Goal: Check status

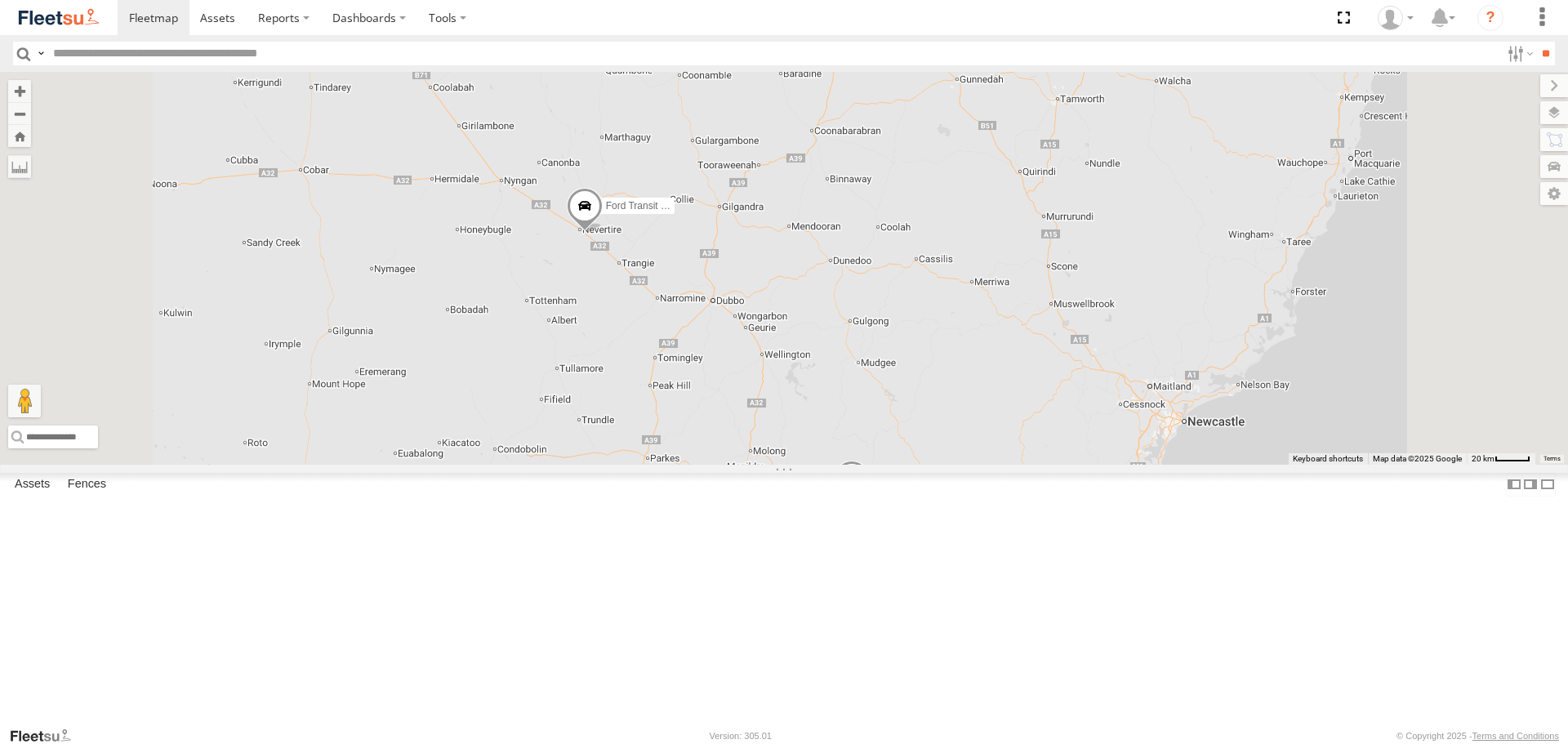
drag, startPoint x: 774, startPoint y: 223, endPoint x: 798, endPoint y: 398, distance: 176.6
click at [798, 398] on div "LDV VAN Ford Transit 2019" at bounding box center [784, 267] width 1568 height 392
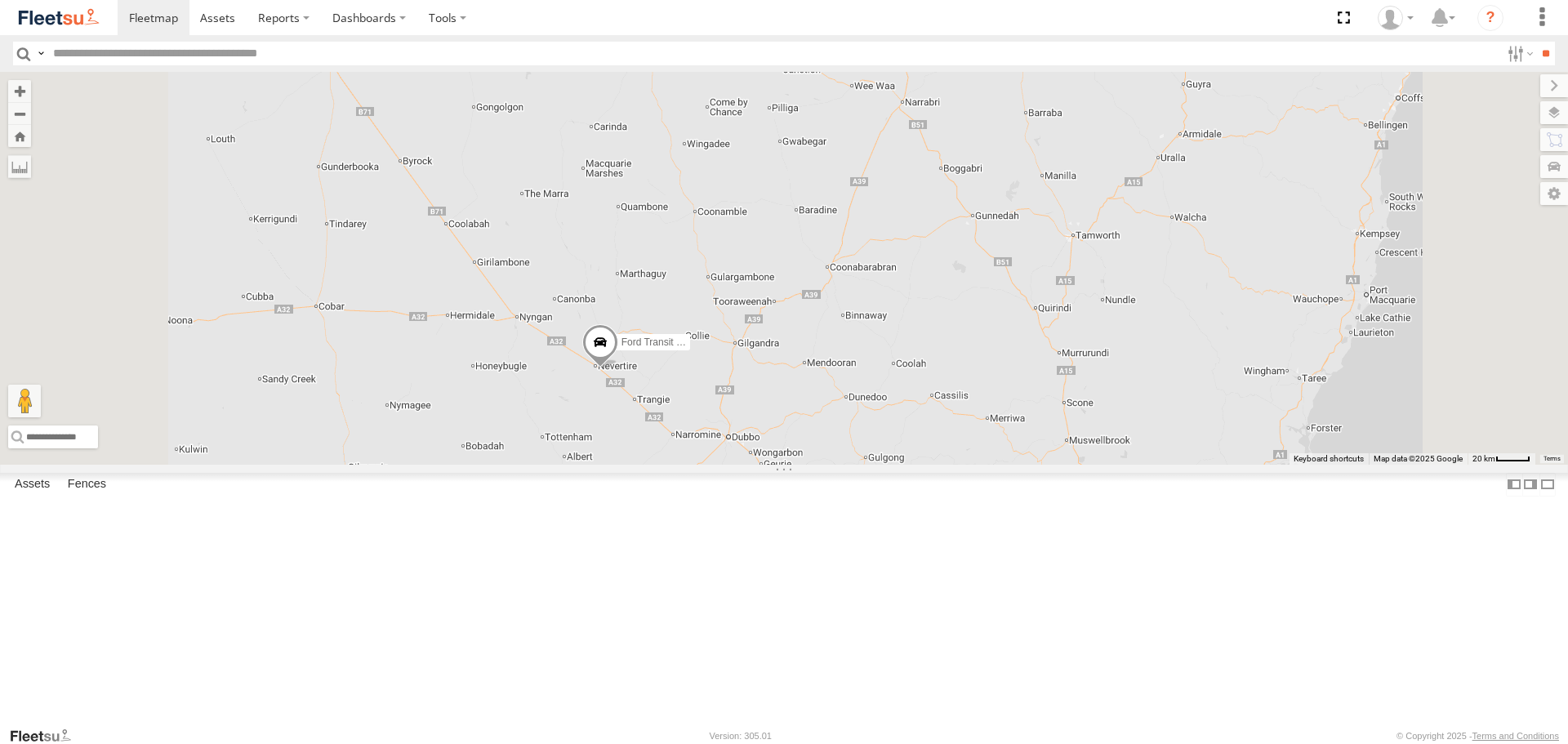
drag, startPoint x: 726, startPoint y: 179, endPoint x: 738, endPoint y: 295, distance: 116.6
click at [738, 295] on div "LDV VAN Ford Transit 2019" at bounding box center [784, 267] width 1568 height 392
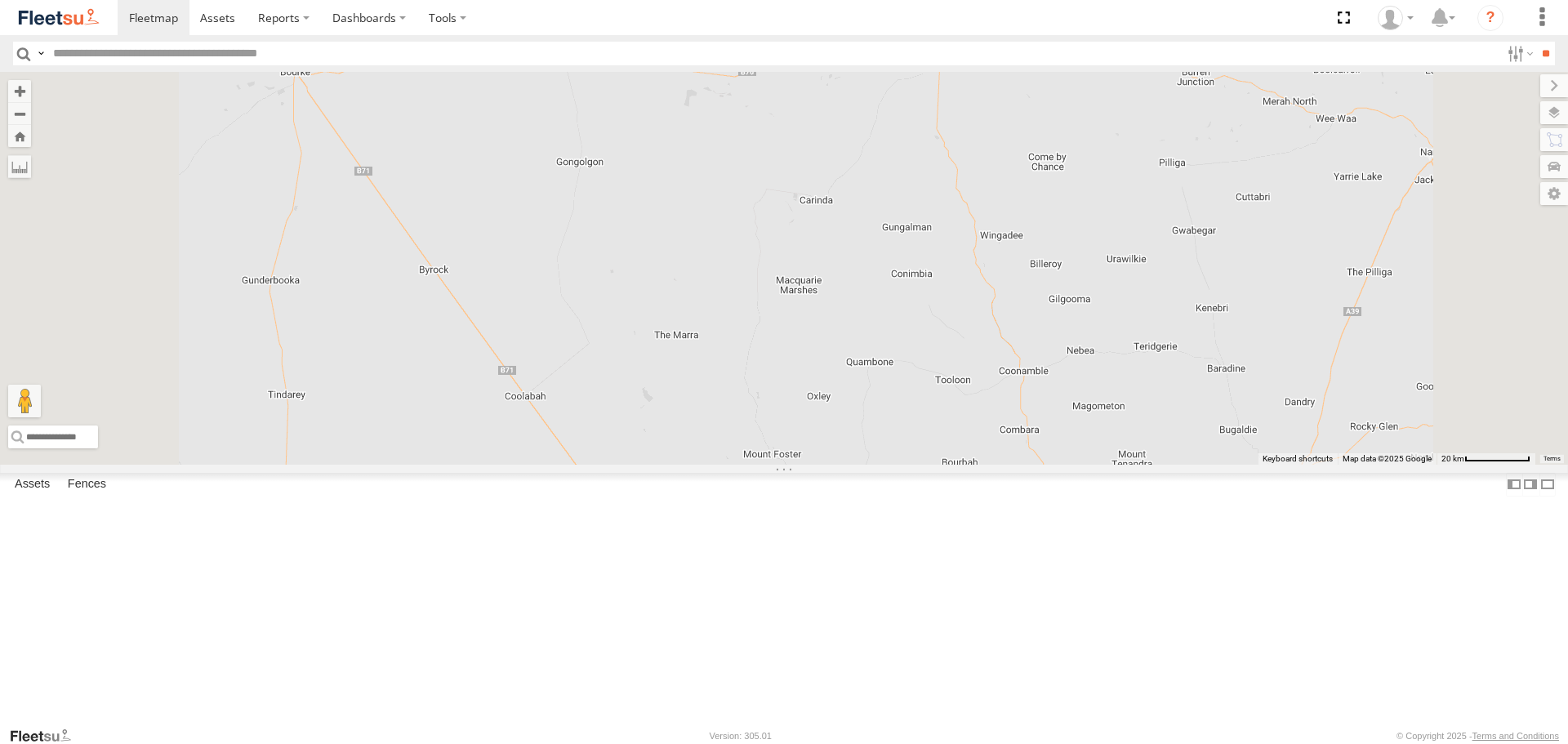
drag, startPoint x: 640, startPoint y: 236, endPoint x: 706, endPoint y: 280, distance: 79.3
click at [706, 280] on div "LDV VAN Ford Transit 2019" at bounding box center [784, 267] width 1568 height 392
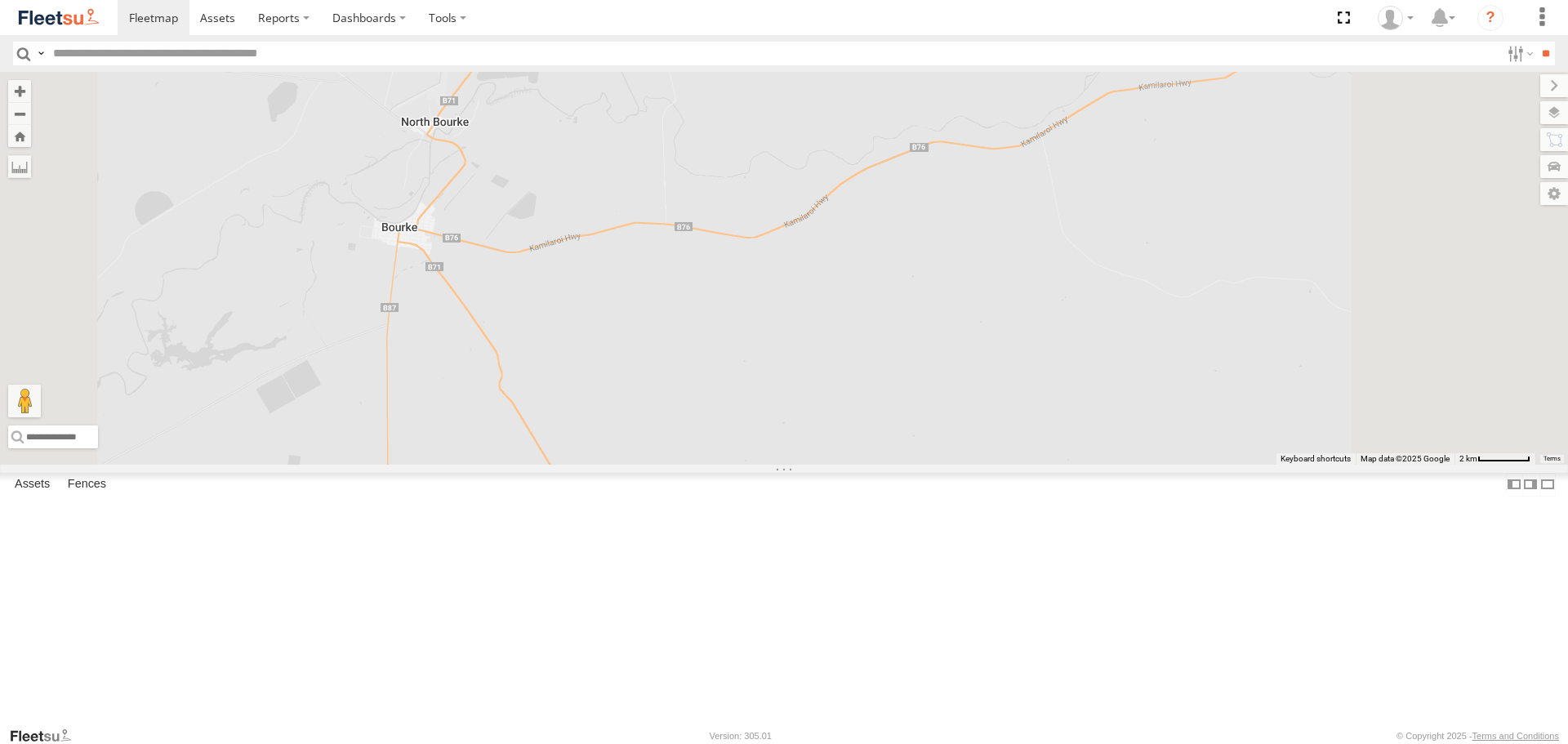
drag, startPoint x: 600, startPoint y: 446, endPoint x: 559, endPoint y: 268, distance: 182.7
click at [559, 268] on div "LDV VAN Ford Transit 2019" at bounding box center [784, 267] width 1568 height 392
drag, startPoint x: 1086, startPoint y: 392, endPoint x: 844, endPoint y: 178, distance: 323.0
click at [844, 178] on div "LDV VAN Ford Transit 2019" at bounding box center [784, 267] width 1568 height 392
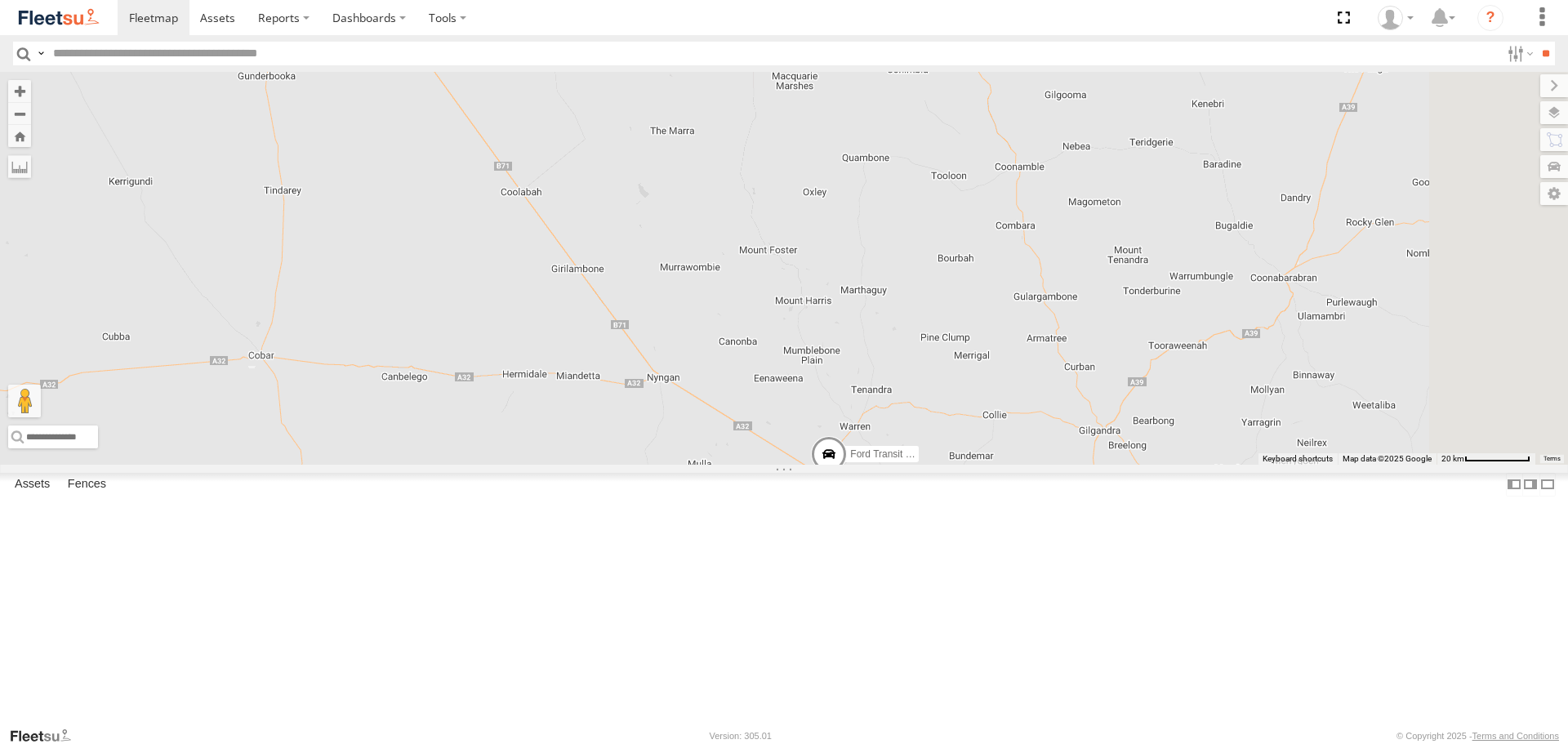
drag, startPoint x: 1045, startPoint y: 411, endPoint x: 907, endPoint y: 354, distance: 149.3
click at [907, 356] on div "LDV VAN Ford Transit 2019" at bounding box center [784, 267] width 1568 height 392
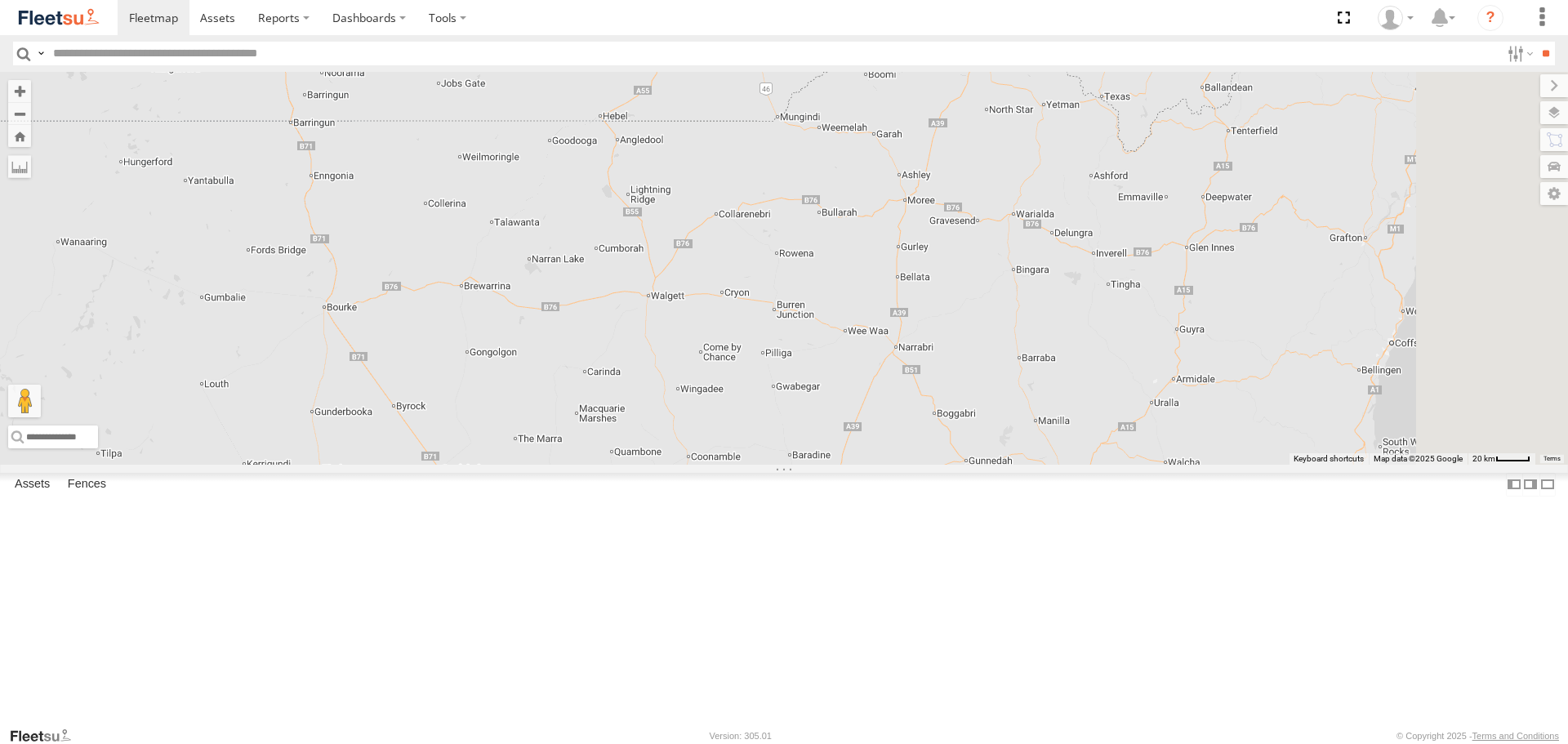
drag, startPoint x: 1343, startPoint y: 190, endPoint x: 1178, endPoint y: 471, distance: 325.9
click at [1178, 464] on div "LDV VAN Ford Transit 2019" at bounding box center [784, 267] width 1568 height 392
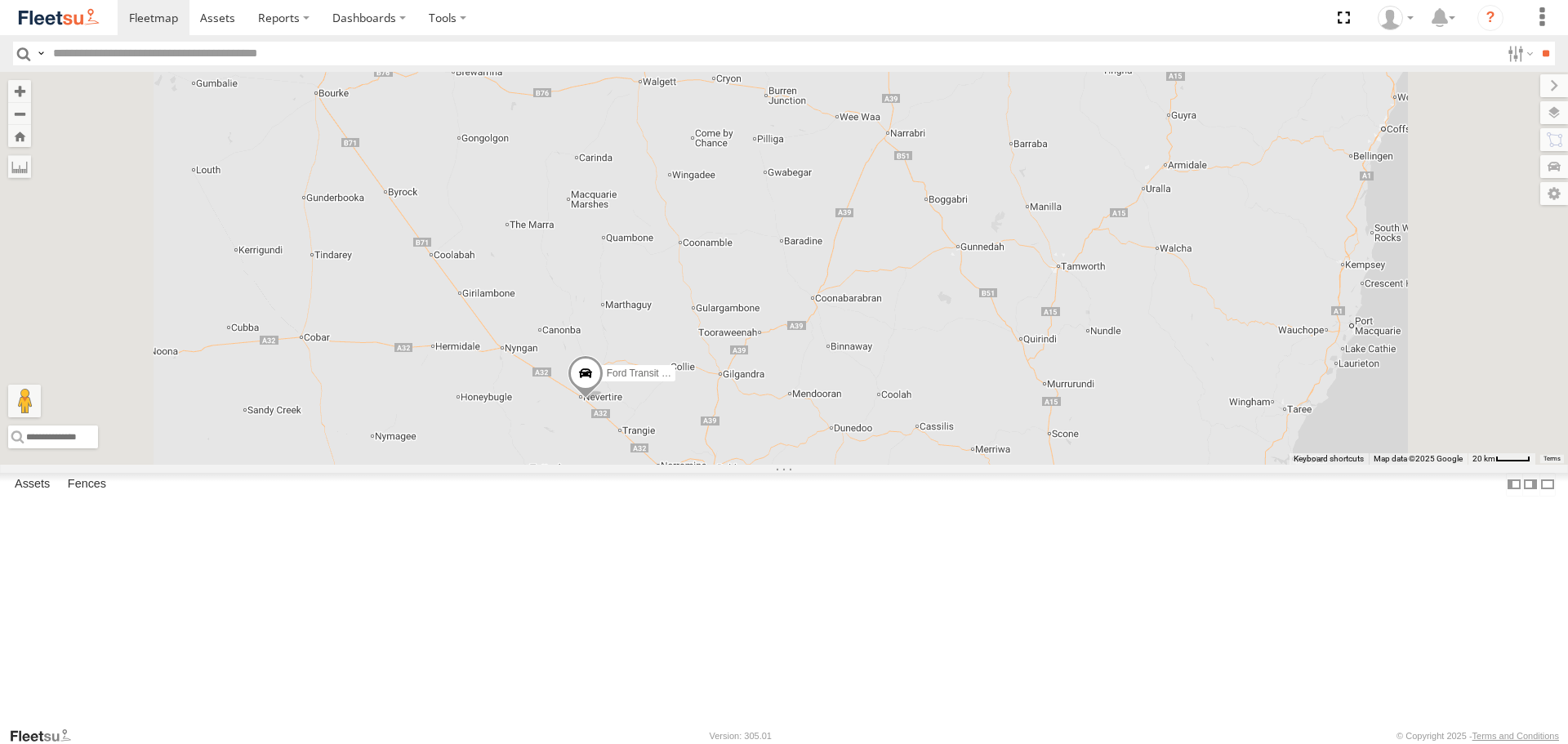
drag, startPoint x: 702, startPoint y: 320, endPoint x: 720, endPoint y: 270, distance: 53.1
click at [719, 271] on div "LDV VAN Ford Transit 2019" at bounding box center [784, 267] width 1568 height 392
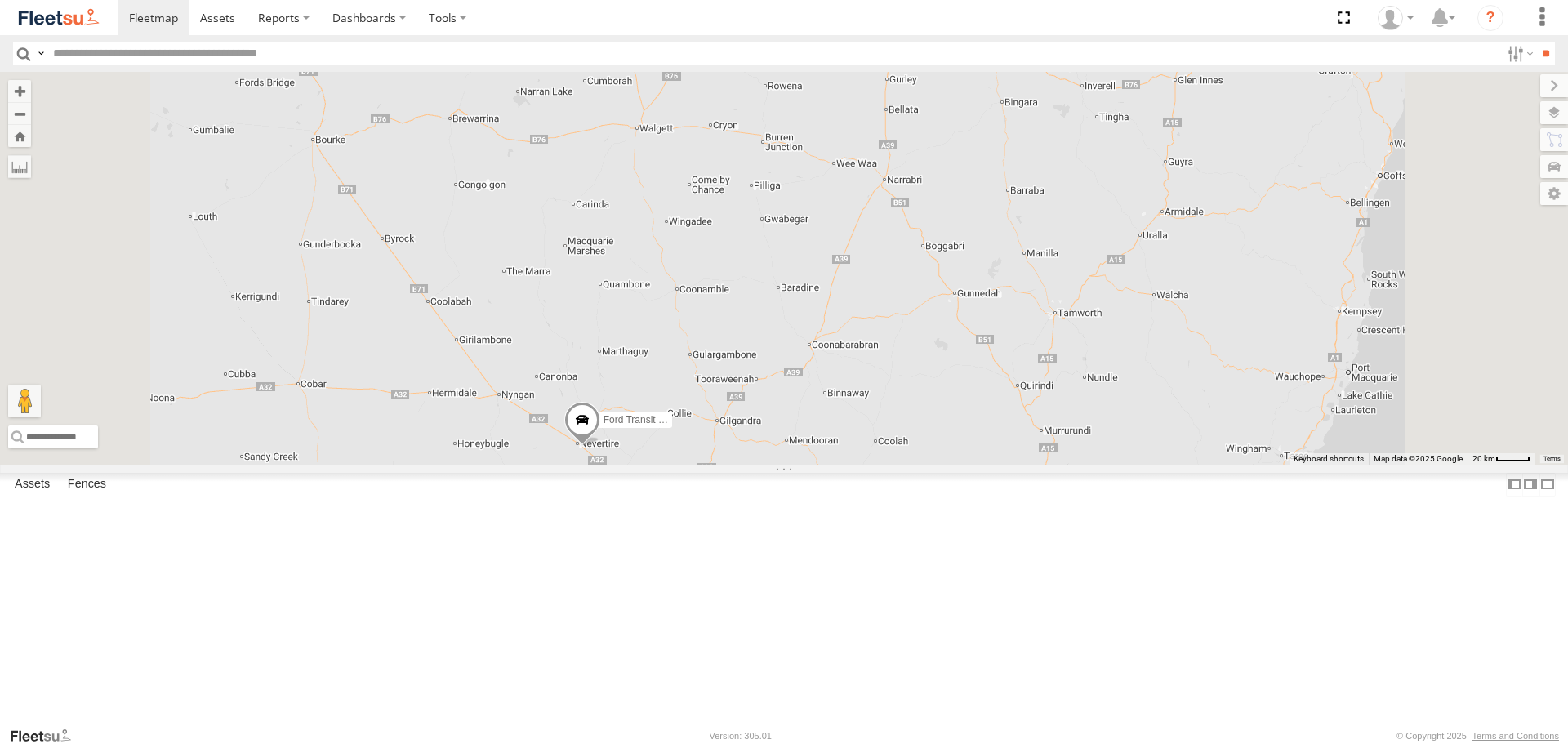
drag, startPoint x: 756, startPoint y: 247, endPoint x: 727, endPoint y: 440, distance: 195.2
click at [727, 440] on div "LDV VAN Ford Transit 2019" at bounding box center [784, 267] width 1568 height 392
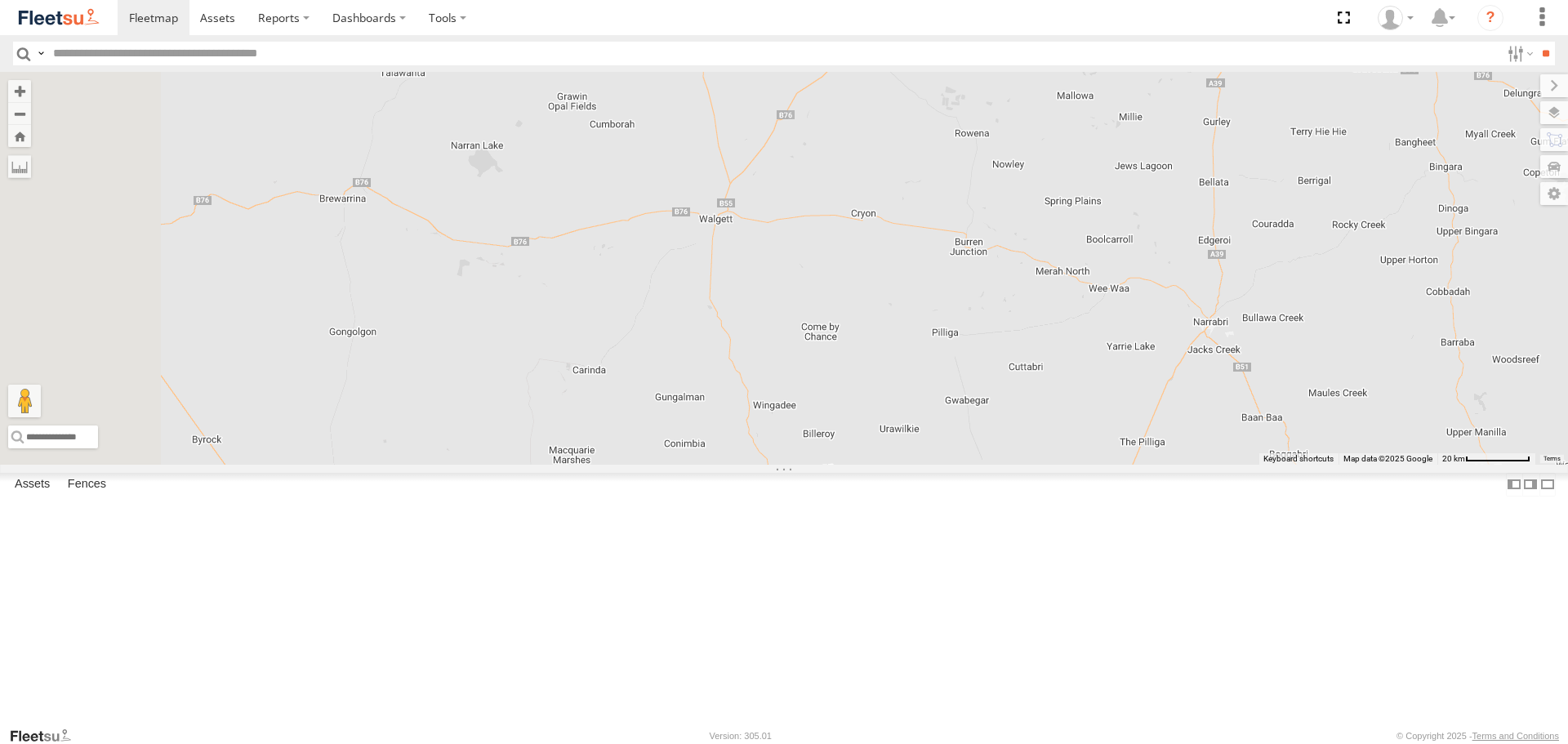
drag, startPoint x: 586, startPoint y: 402, endPoint x: 652, endPoint y: 397, distance: 66.2
click at [652, 401] on div "LDV VAN Ford Transit 2019" at bounding box center [784, 267] width 1568 height 392
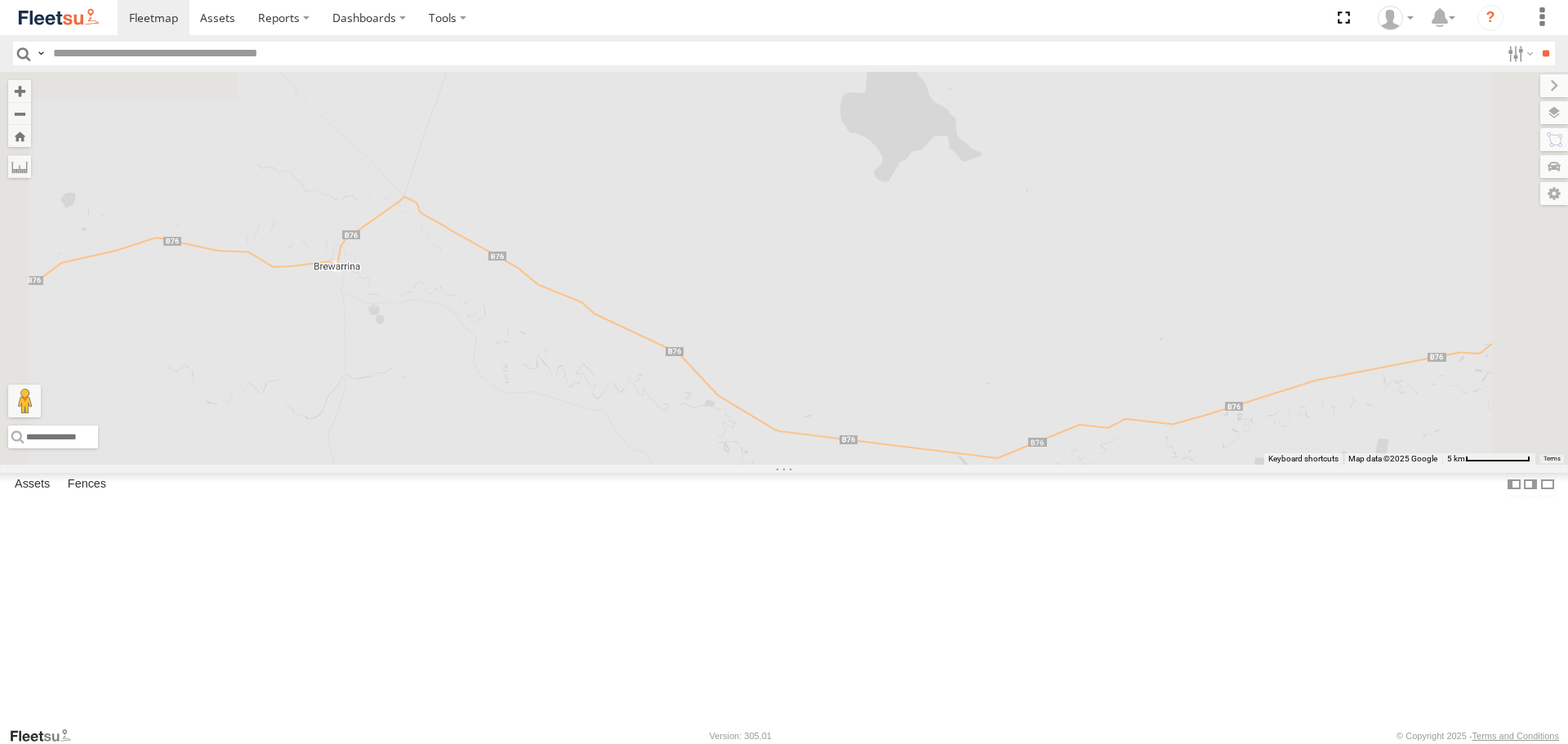
drag, startPoint x: 598, startPoint y: 305, endPoint x: 656, endPoint y: 300, distance: 58.2
click at [656, 300] on div "LDV VAN Ford Transit 2019" at bounding box center [784, 267] width 1568 height 392
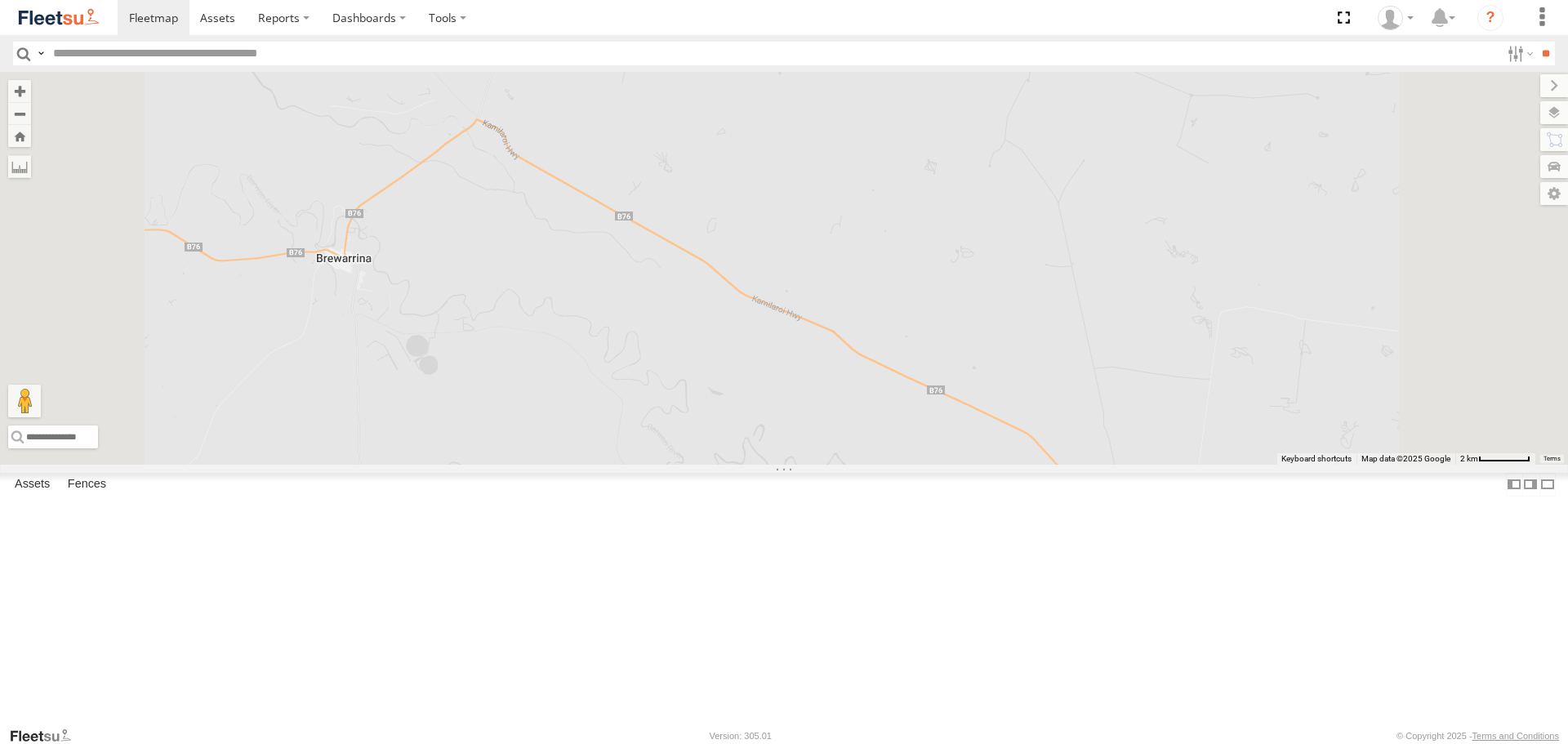
drag, startPoint x: 625, startPoint y: 401, endPoint x: 679, endPoint y: 399, distance: 54.0
click at [678, 401] on div "LDV VAN Ford Transit 2019" at bounding box center [784, 267] width 1568 height 392
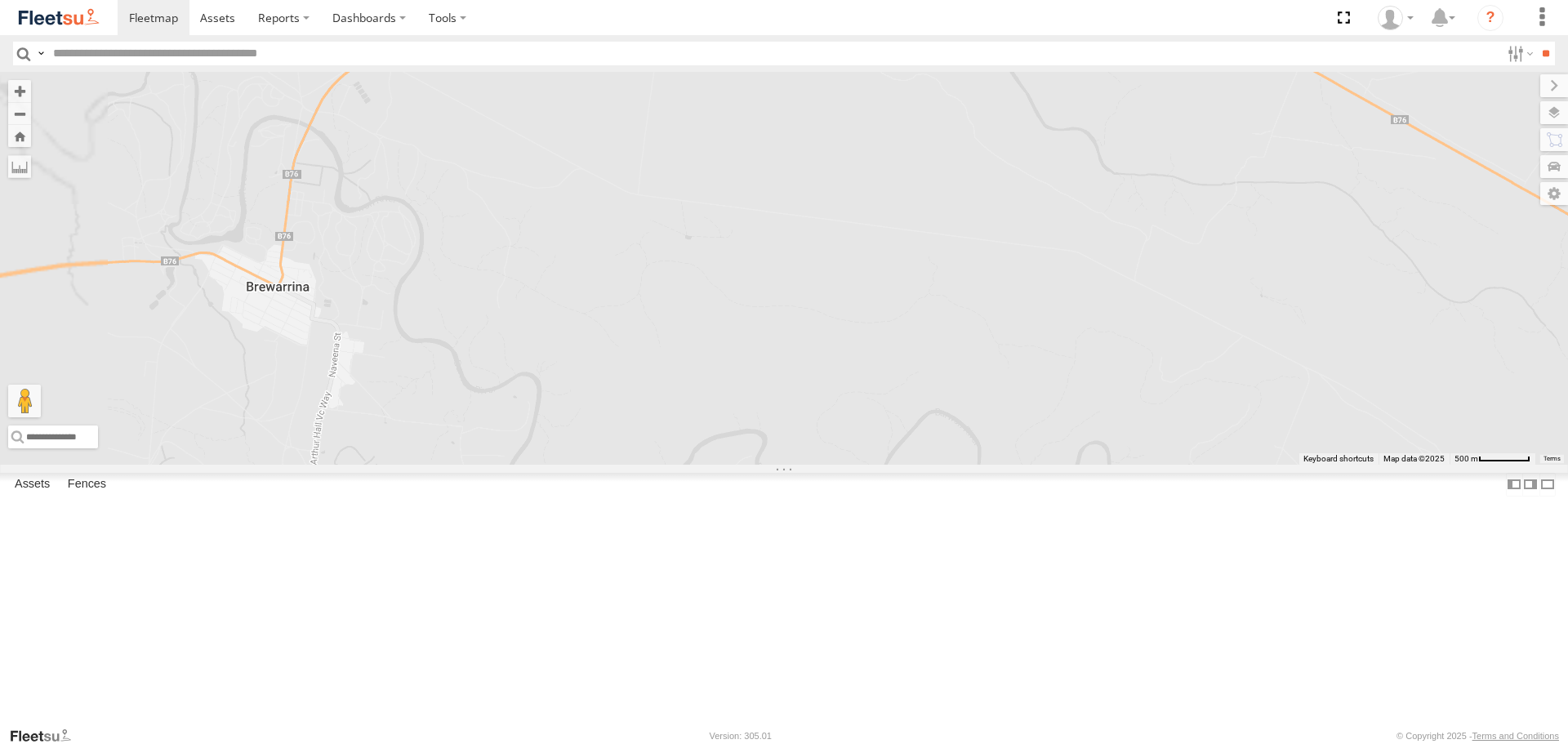
drag, startPoint x: 665, startPoint y: 356, endPoint x: 842, endPoint y: 351, distance: 177.1
click at [842, 351] on div "LDV VAN Ford Transit 2019" at bounding box center [784, 267] width 1568 height 392
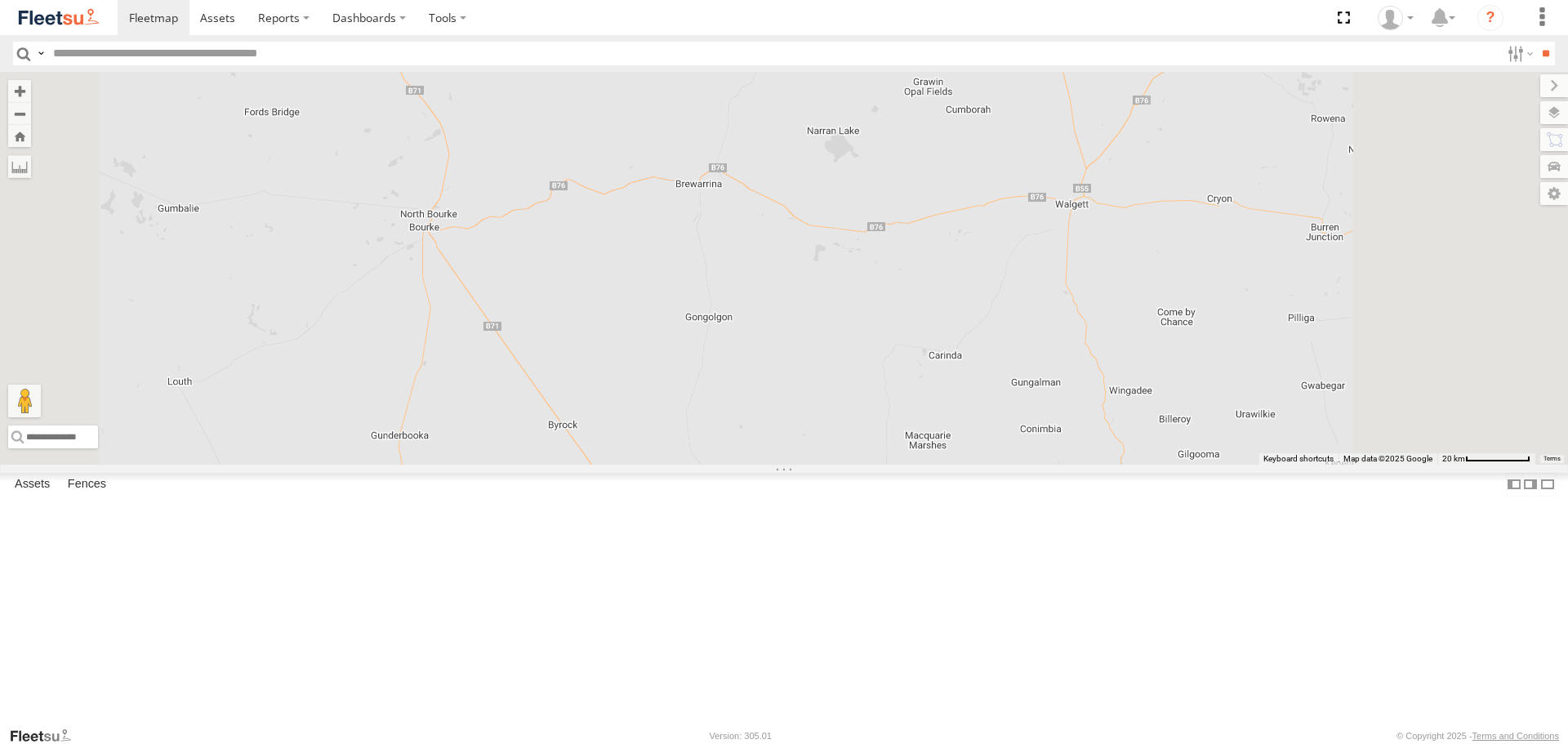
drag, startPoint x: 1194, startPoint y: 292, endPoint x: 1087, endPoint y: 275, distance: 108.3
click at [1087, 275] on div "LDV VAN Ford Transit 2019" at bounding box center [784, 267] width 1568 height 392
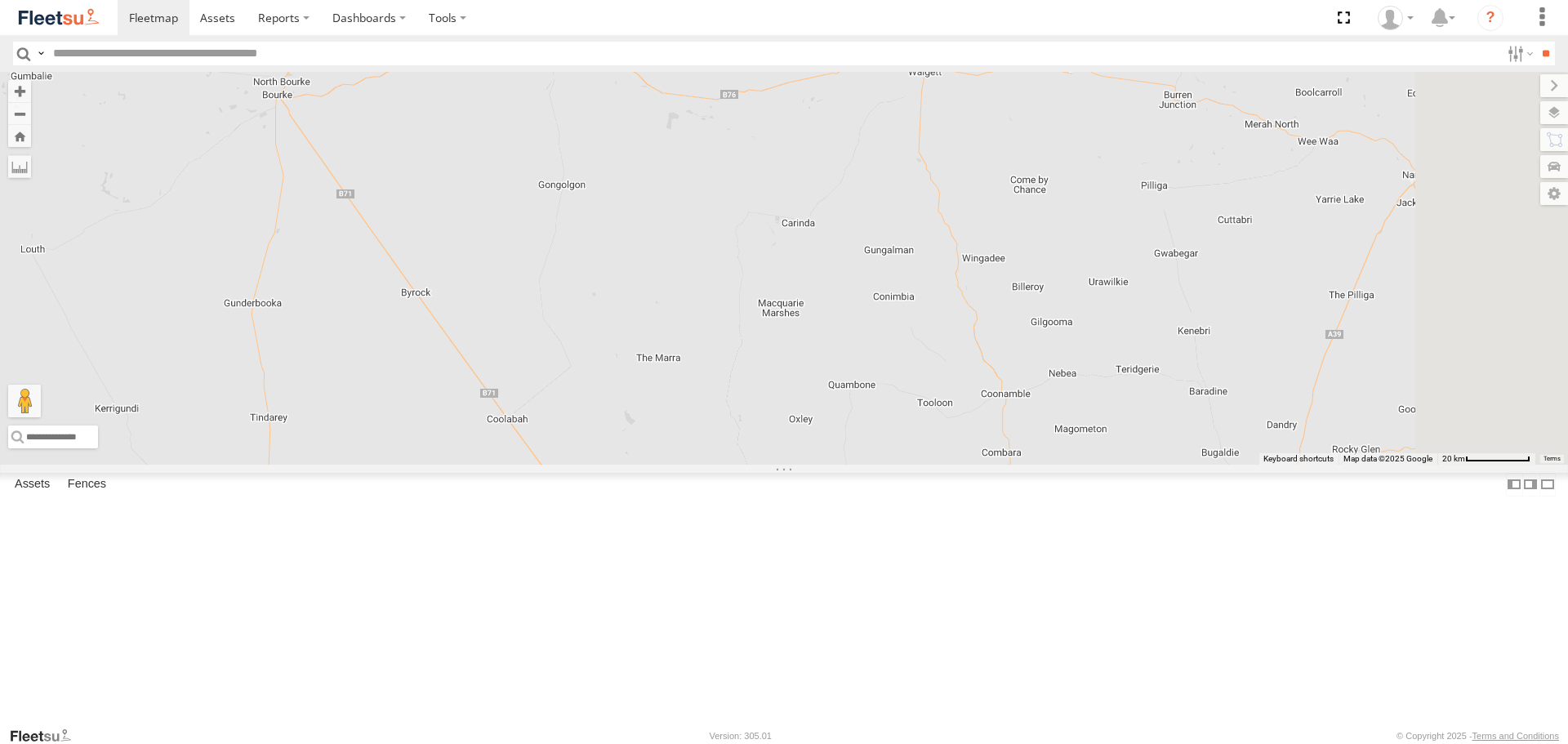
drag, startPoint x: 1026, startPoint y: 243, endPoint x: 945, endPoint y: 147, distance: 125.6
click at [945, 147] on div "LDV VAN Ford Transit 2019" at bounding box center [784, 267] width 1568 height 392
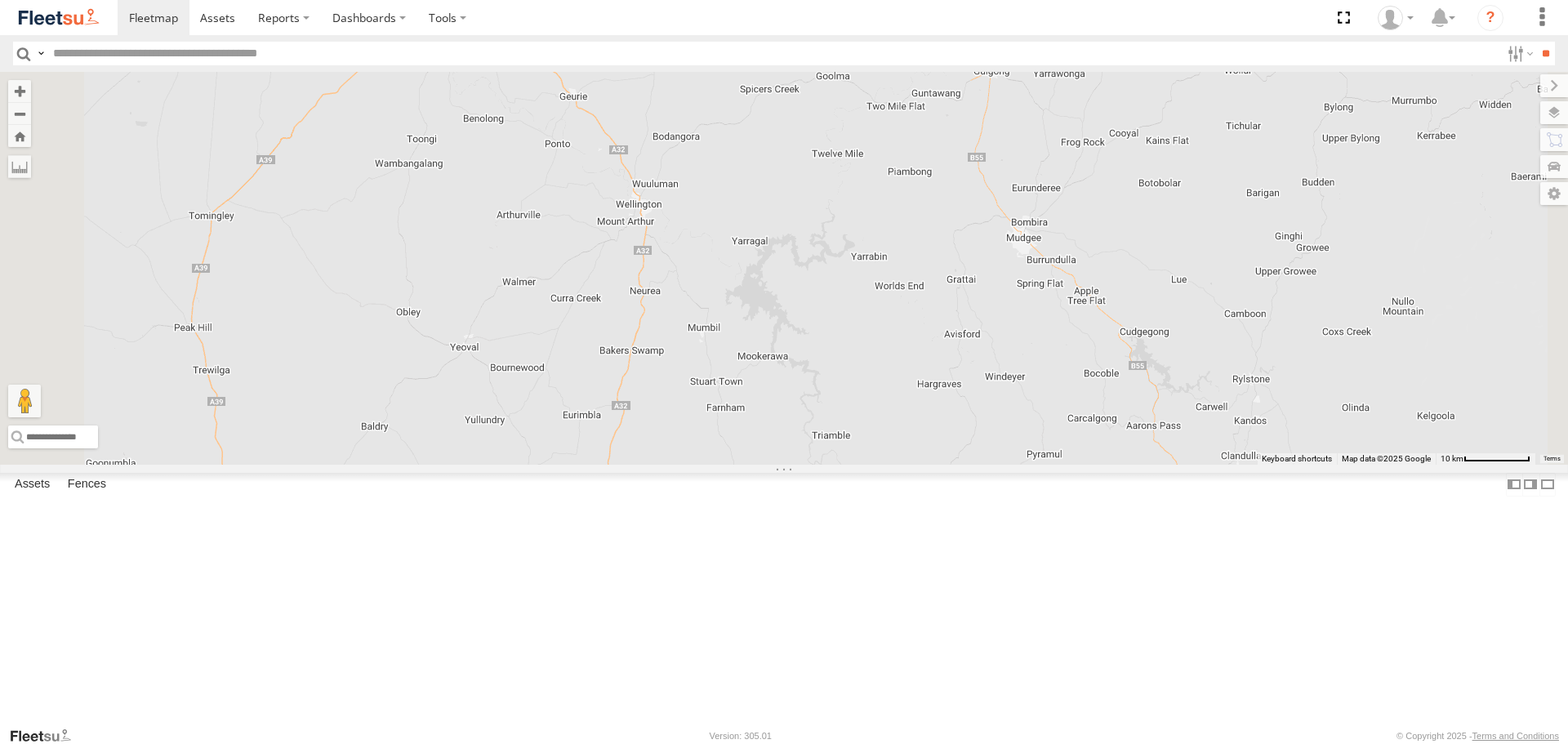
drag, startPoint x: 1241, startPoint y: 588, endPoint x: 1214, endPoint y: 306, distance: 283.3
click at [1214, 314] on div "LDV VAN Ford Transit 2019" at bounding box center [784, 267] width 1568 height 392
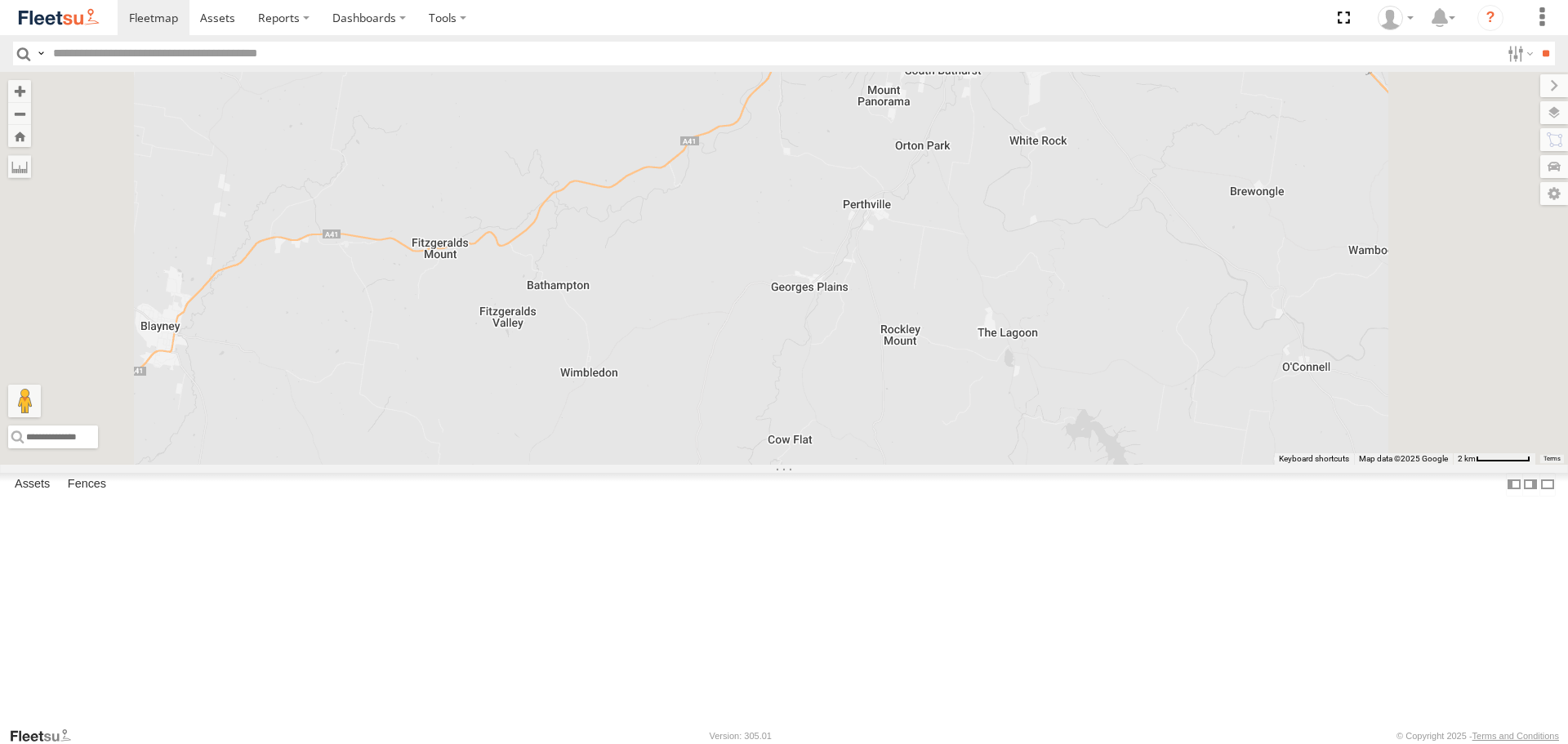
drag, startPoint x: 1163, startPoint y: 269, endPoint x: 1125, endPoint y: 536, distance: 269.7
click at [1139, 464] on div "LDV VAN Ford Transit 2019" at bounding box center [784, 267] width 1568 height 392
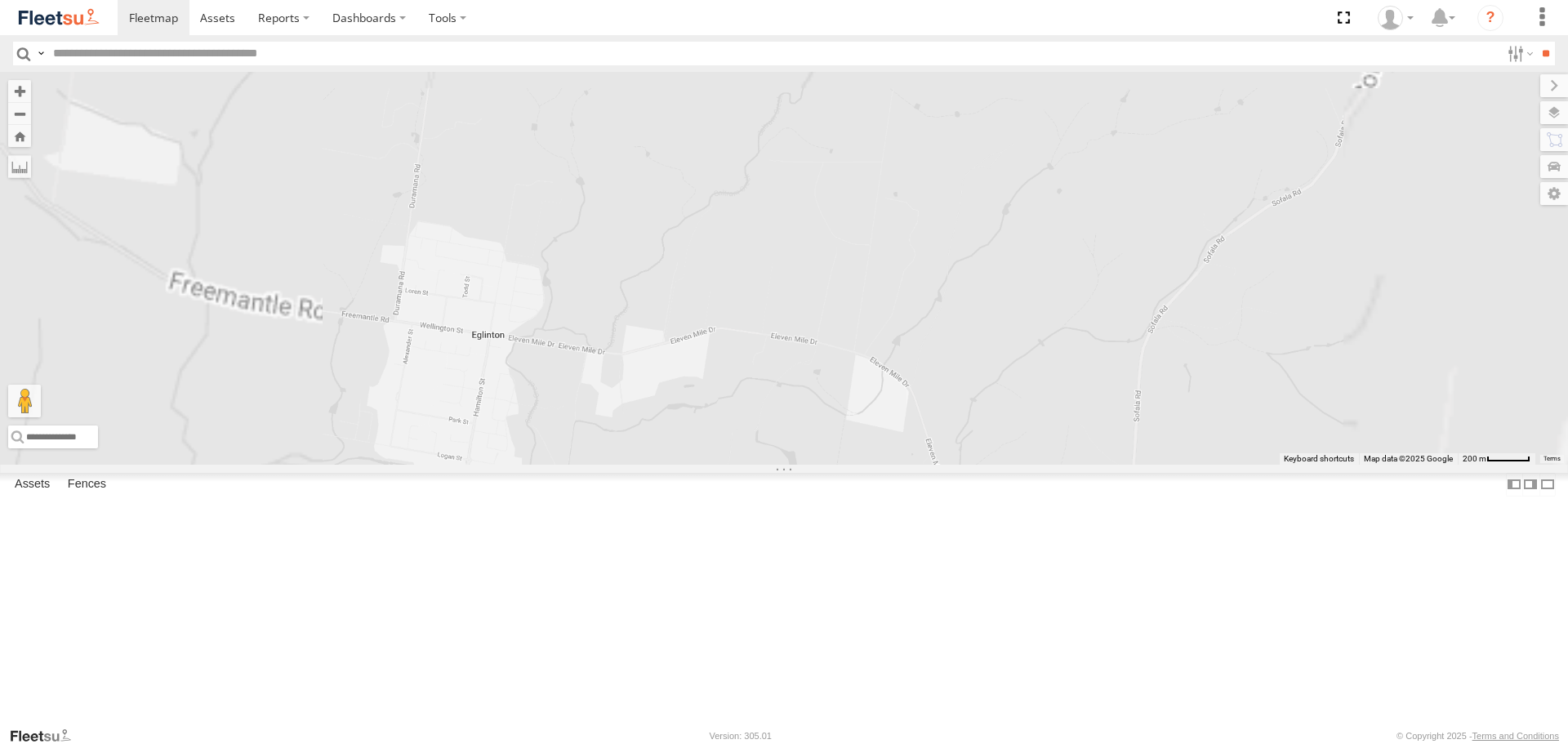
drag, startPoint x: 1159, startPoint y: 372, endPoint x: 1180, endPoint y: 337, distance: 40.8
click at [1179, 338] on div "LDV VAN Ford Transit 2019" at bounding box center [784, 267] width 1568 height 392
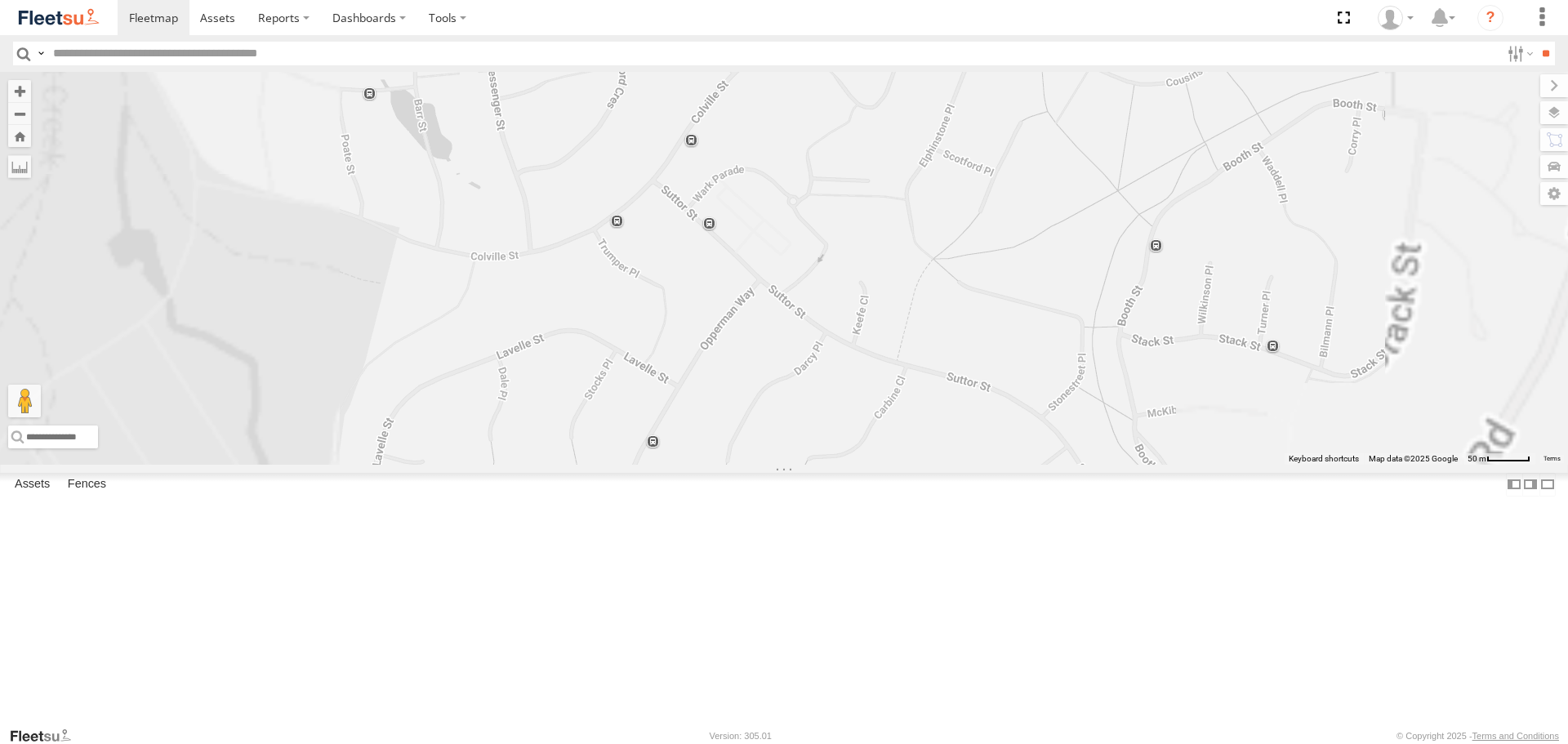
drag, startPoint x: 1036, startPoint y: 294, endPoint x: 981, endPoint y: 486, distance: 199.7
click at [982, 464] on div "LDV VAN Ford Transit 2019" at bounding box center [784, 267] width 1568 height 392
